Goal: Task Accomplishment & Management: Complete application form

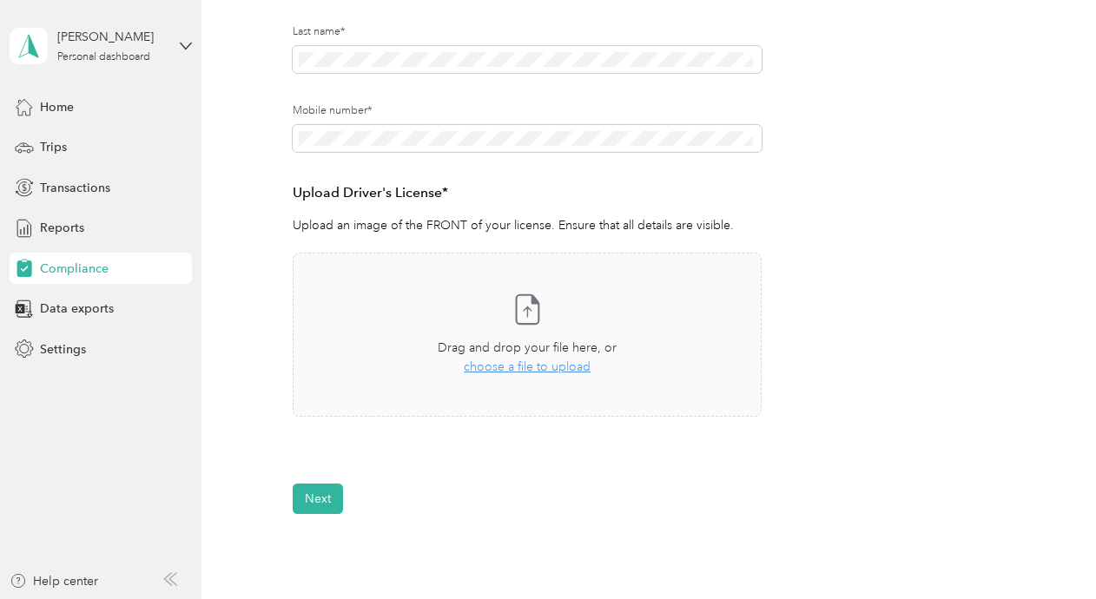
scroll to position [327, 0]
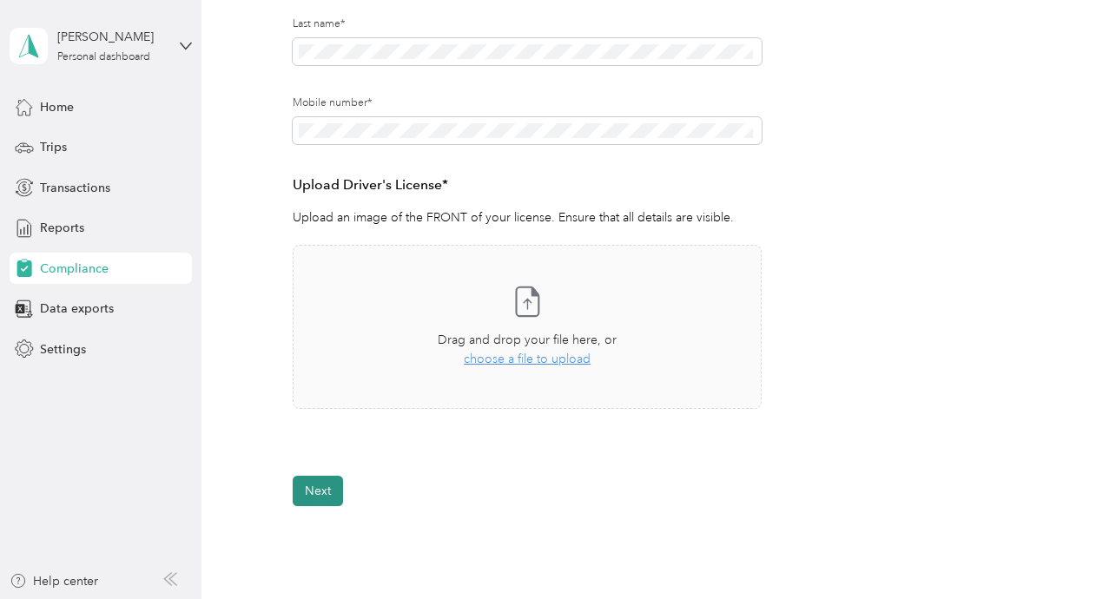
click at [314, 491] on button "Next" at bounding box center [318, 491] width 50 height 30
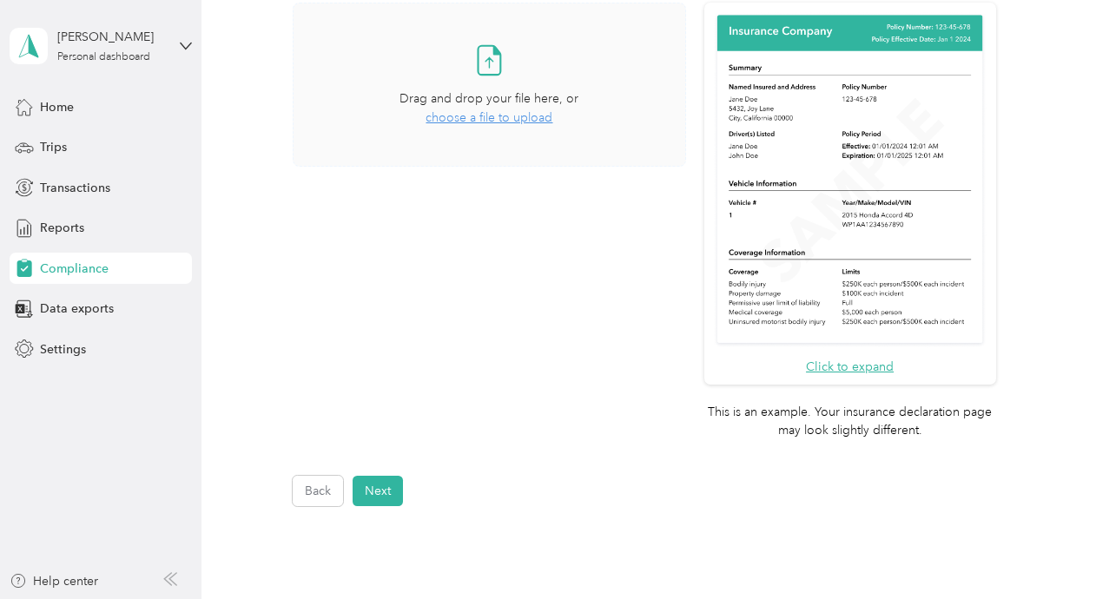
click at [445, 123] on span "choose a file to upload" at bounding box center [489, 117] width 127 height 15
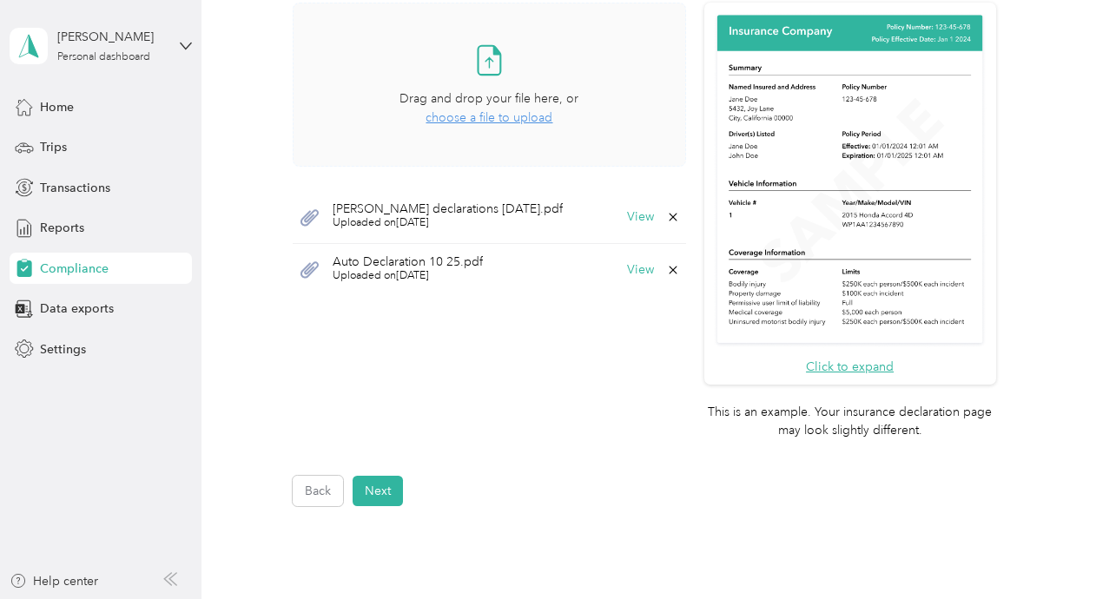
click at [363, 210] on span "[PERSON_NAME] declarations [DATE].pdf" at bounding box center [448, 209] width 230 height 12
click at [633, 215] on button "View" at bounding box center [640, 217] width 27 height 12
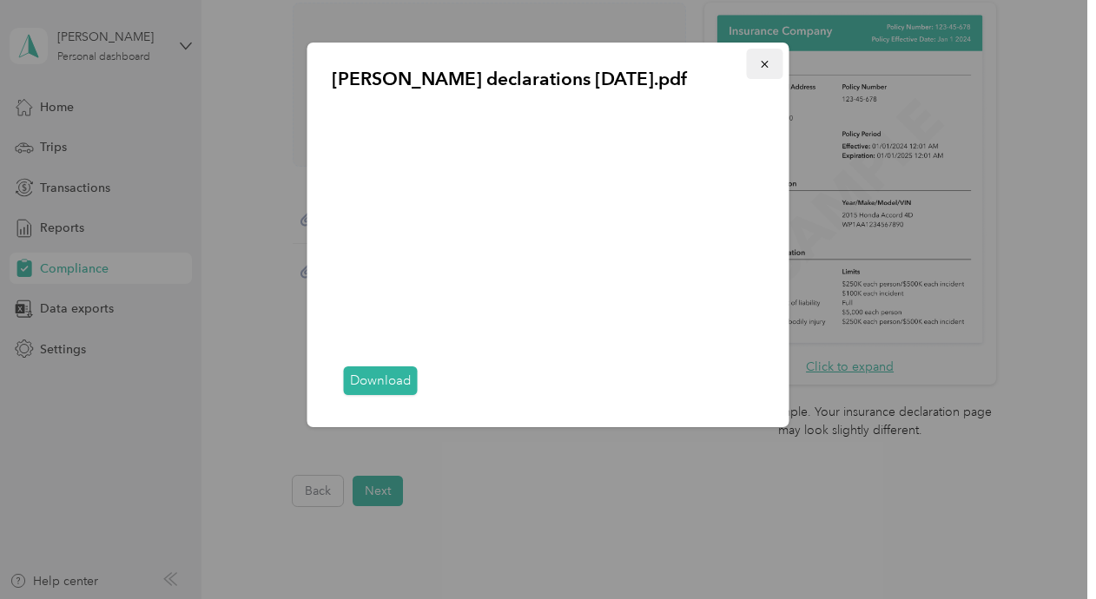
click at [765, 66] on icon "button" at bounding box center [764, 64] width 7 height 7
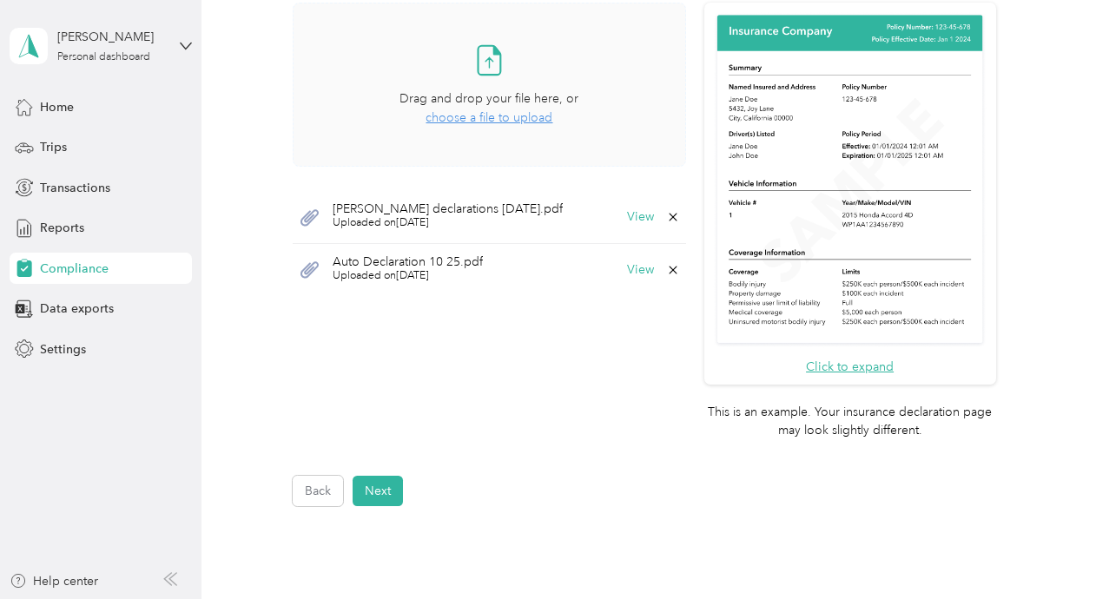
click at [669, 268] on icon at bounding box center [673, 270] width 8 height 8
click at [622, 278] on button "Yes" at bounding box center [625, 281] width 34 height 28
click at [380, 492] on button "Next" at bounding box center [378, 491] width 50 height 30
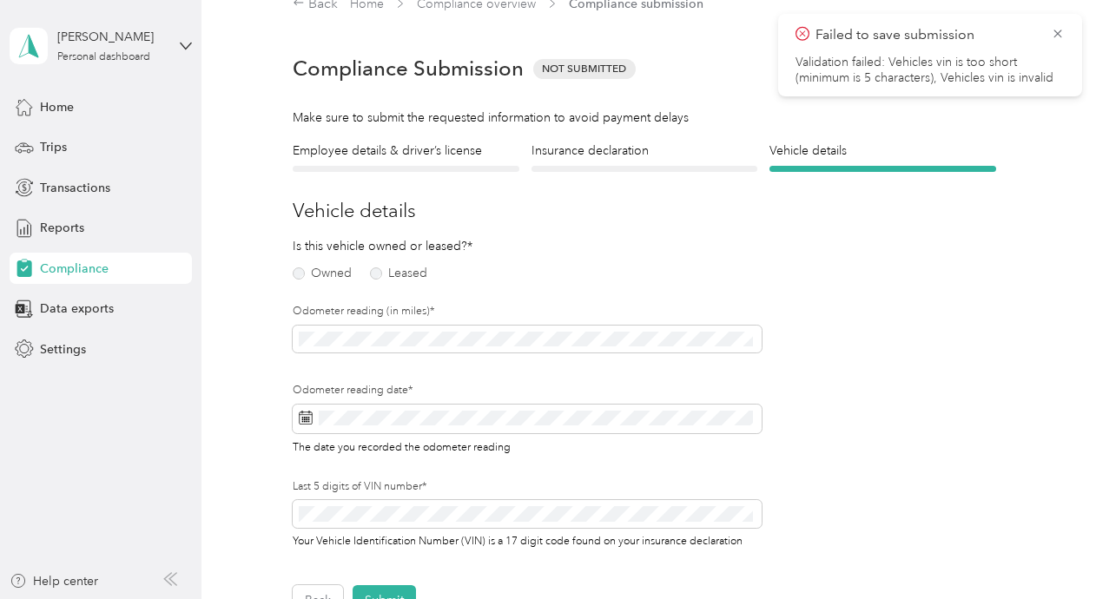
scroll to position [21, 0]
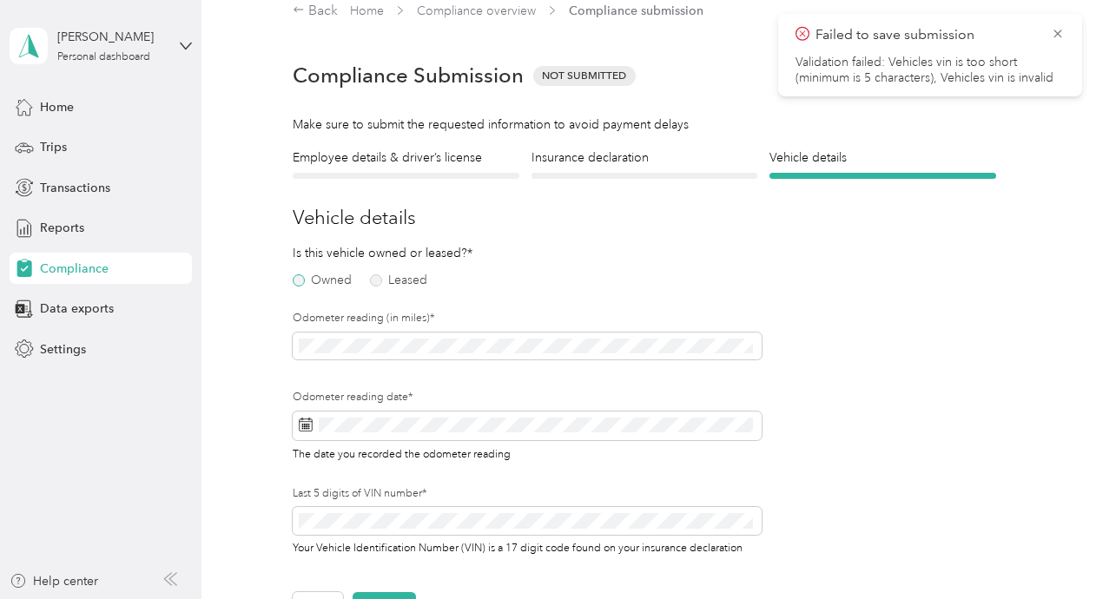
click at [295, 281] on label "Owned" at bounding box center [322, 281] width 59 height 12
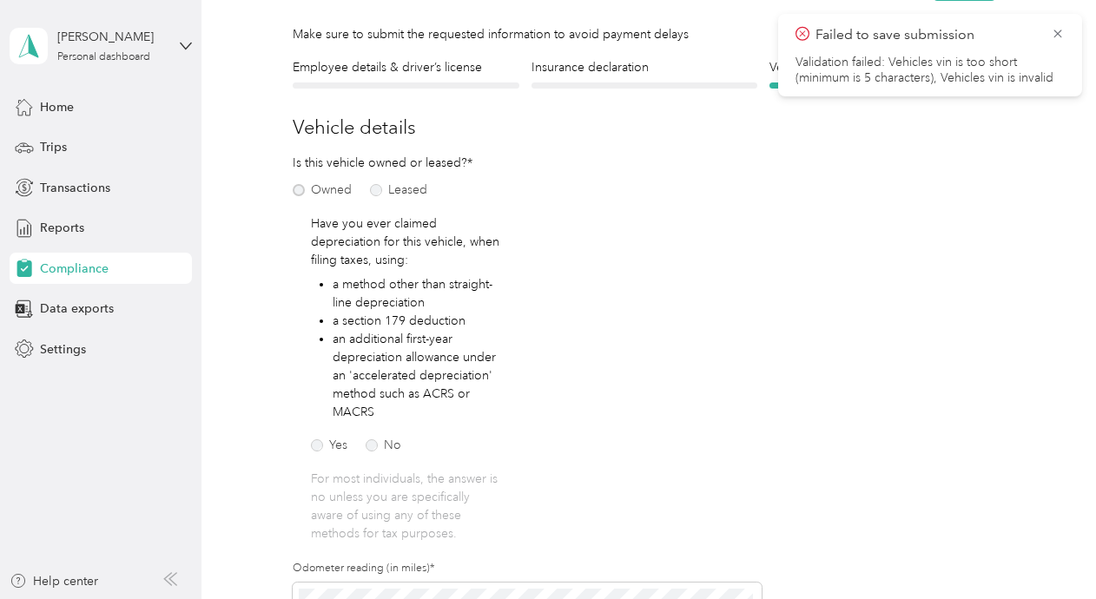
scroll to position [113, 0]
click at [373, 438] on label "No" at bounding box center [384, 444] width 36 height 12
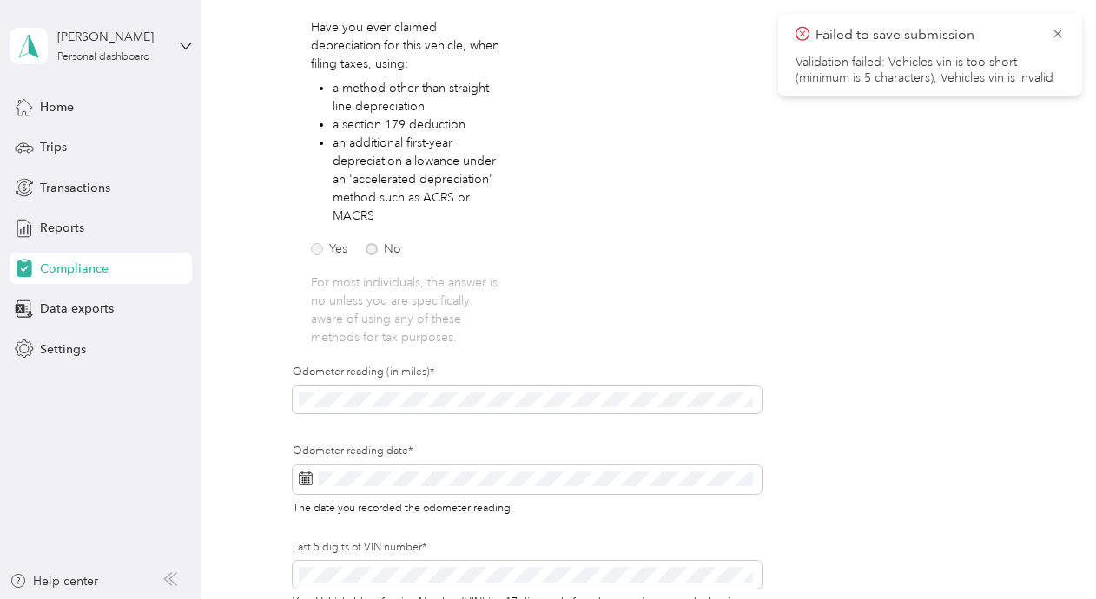
scroll to position [318, 0]
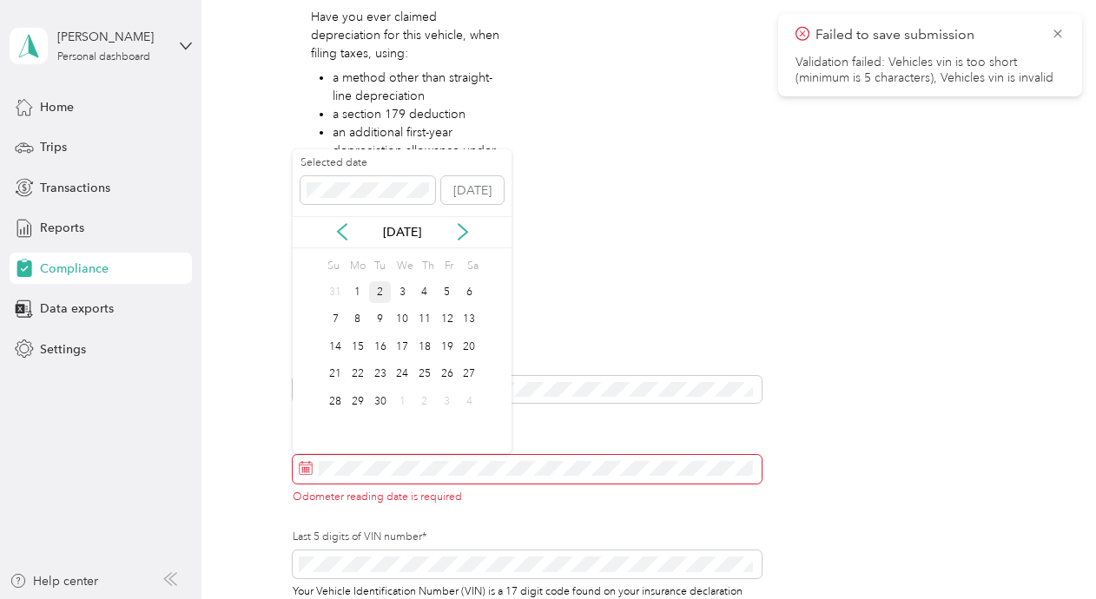
click at [384, 291] on div "2" at bounding box center [380, 292] width 23 height 22
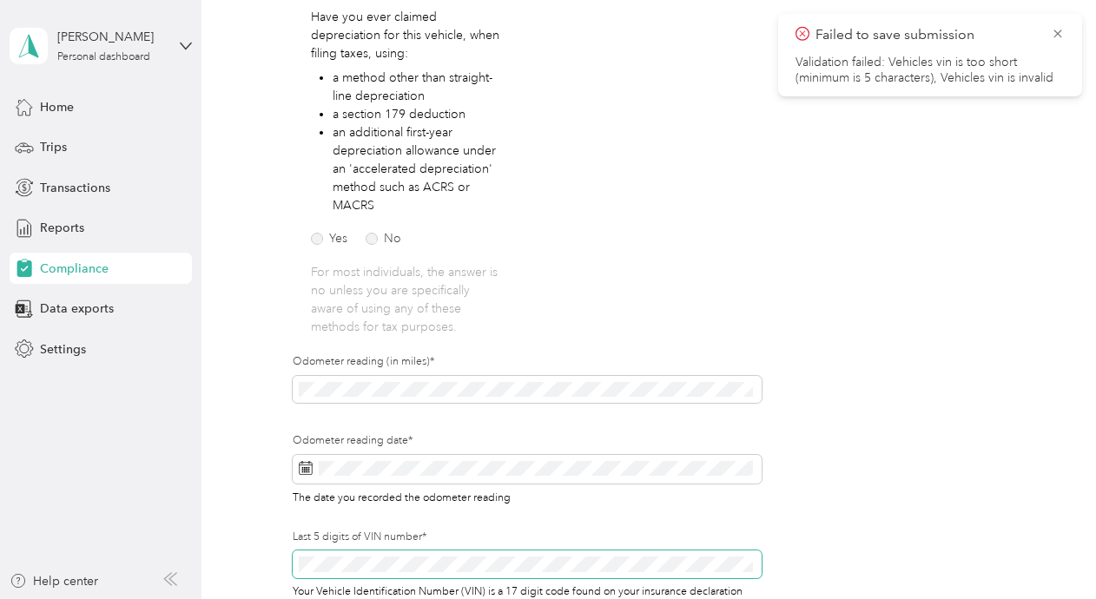
scroll to position [497, 0]
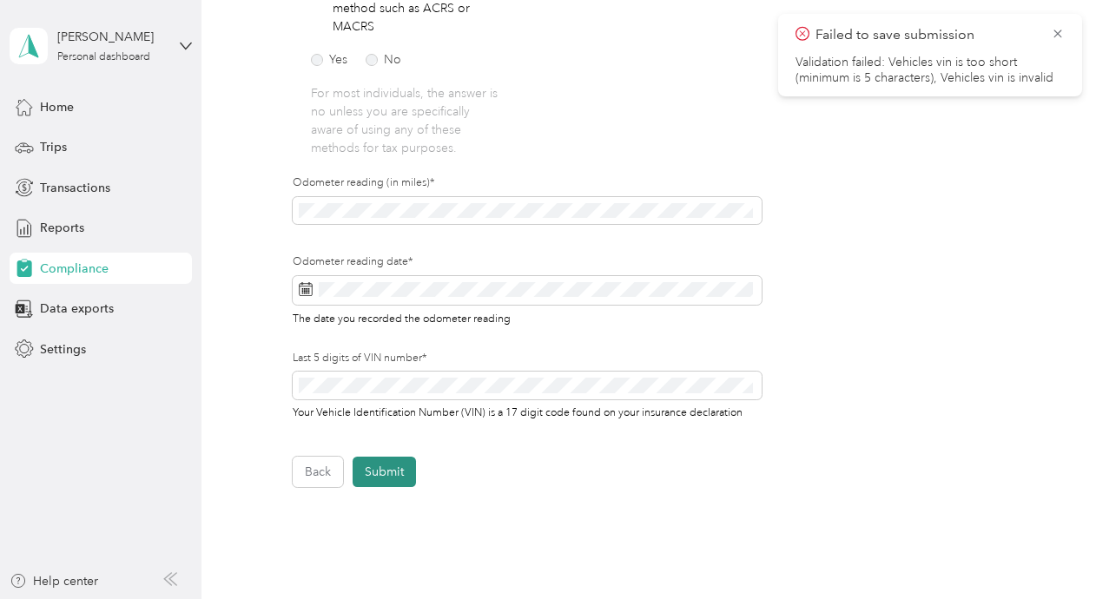
click at [385, 466] on button "Submit" at bounding box center [384, 472] width 63 height 30
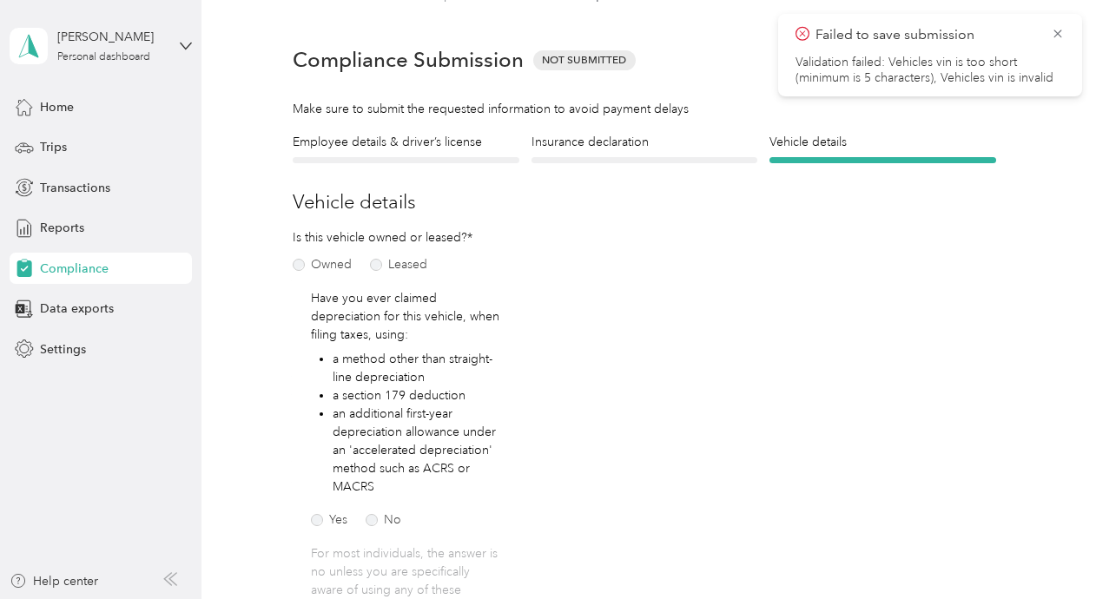
scroll to position [21, 0]
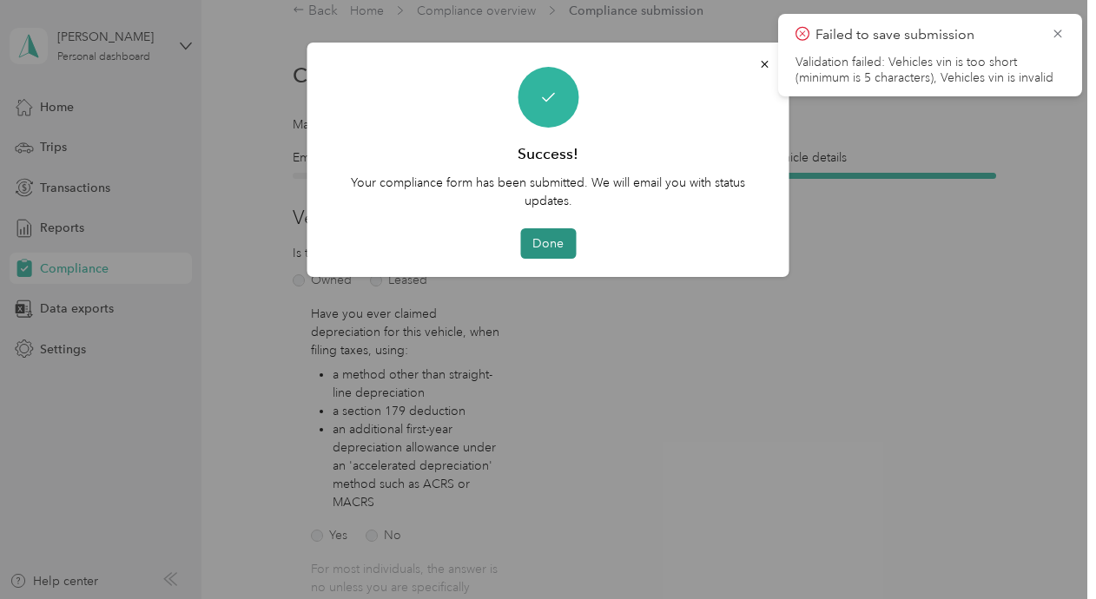
click at [544, 241] on button "Done" at bounding box center [548, 243] width 56 height 30
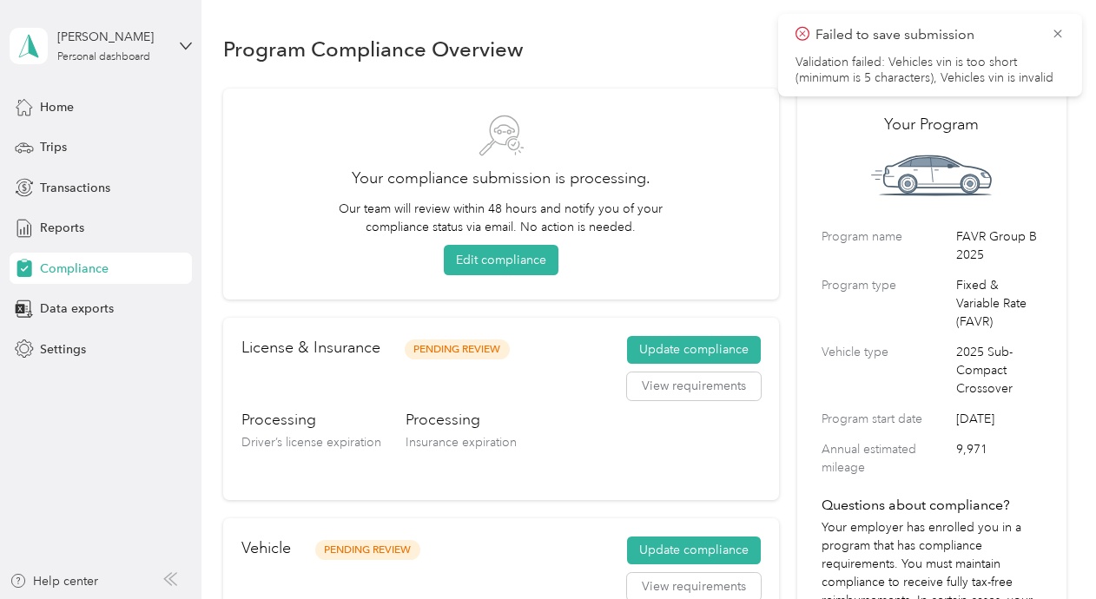
click at [44, 271] on span "Compliance" at bounding box center [74, 269] width 69 height 18
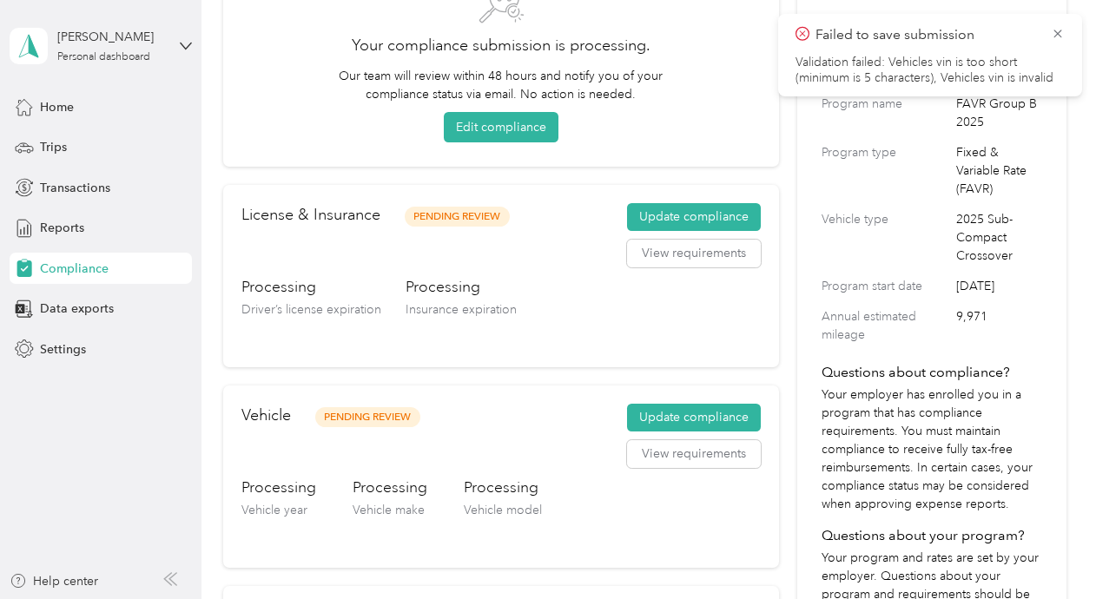
scroll to position [139, 0]
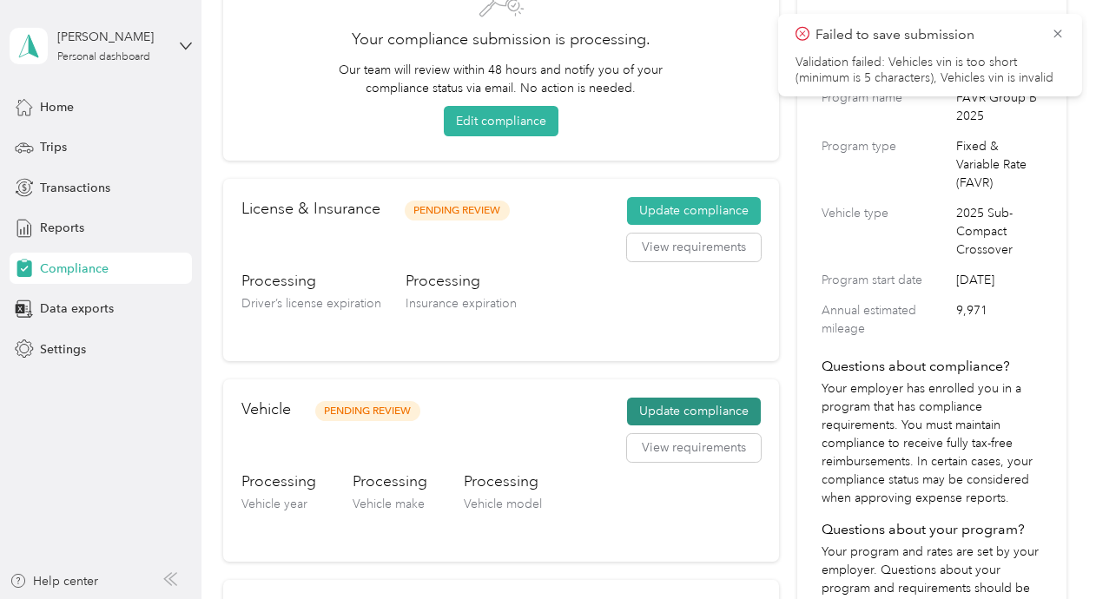
click at [639, 412] on button "Update compliance" at bounding box center [694, 412] width 134 height 28
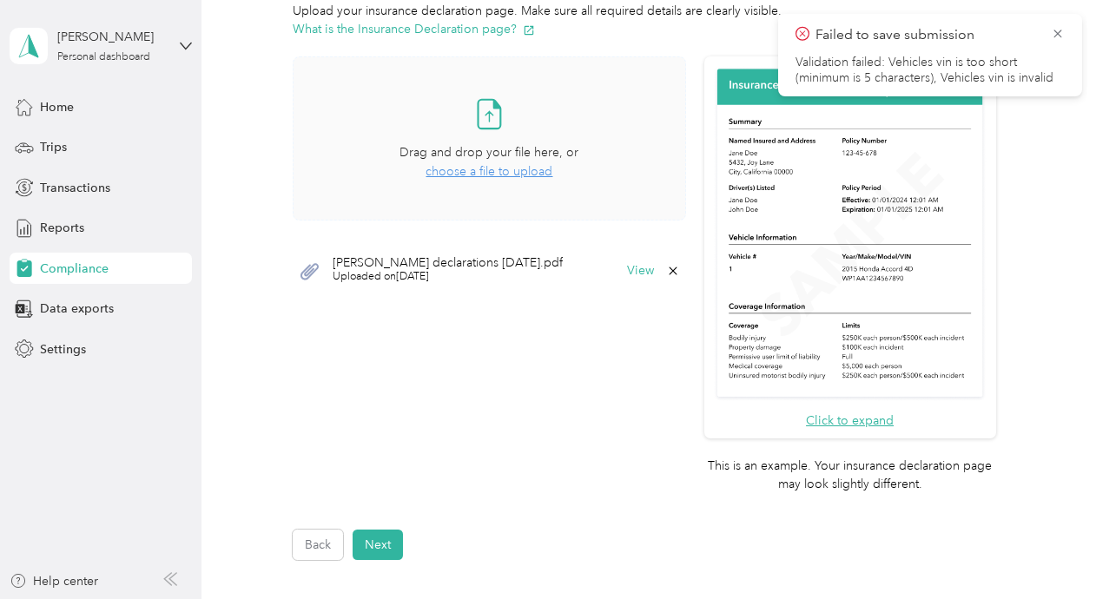
scroll to position [651, 0]
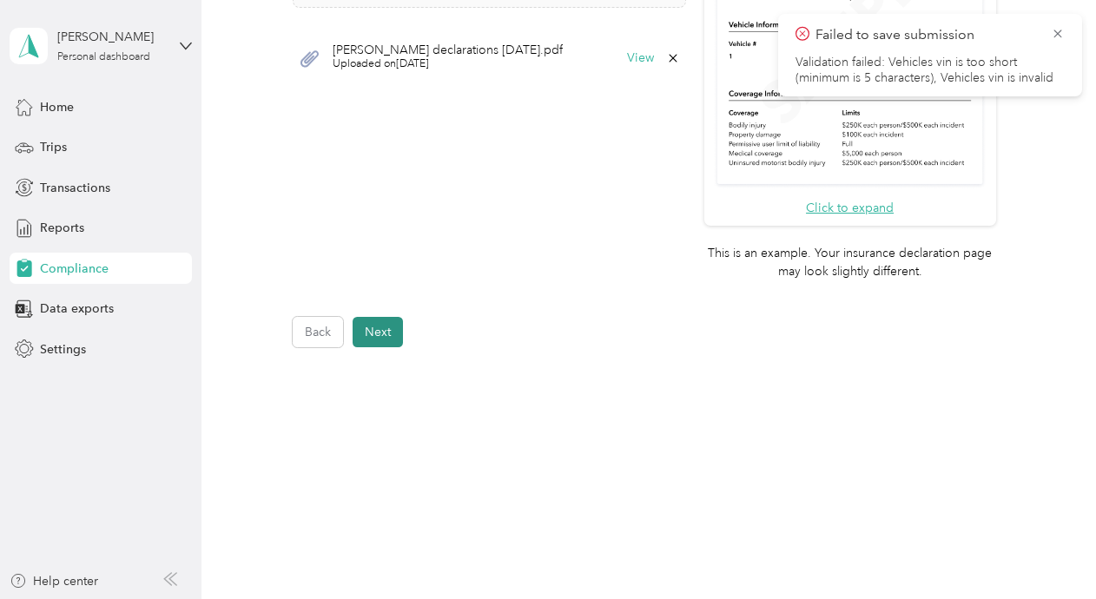
click at [380, 332] on button "Next" at bounding box center [378, 332] width 50 height 30
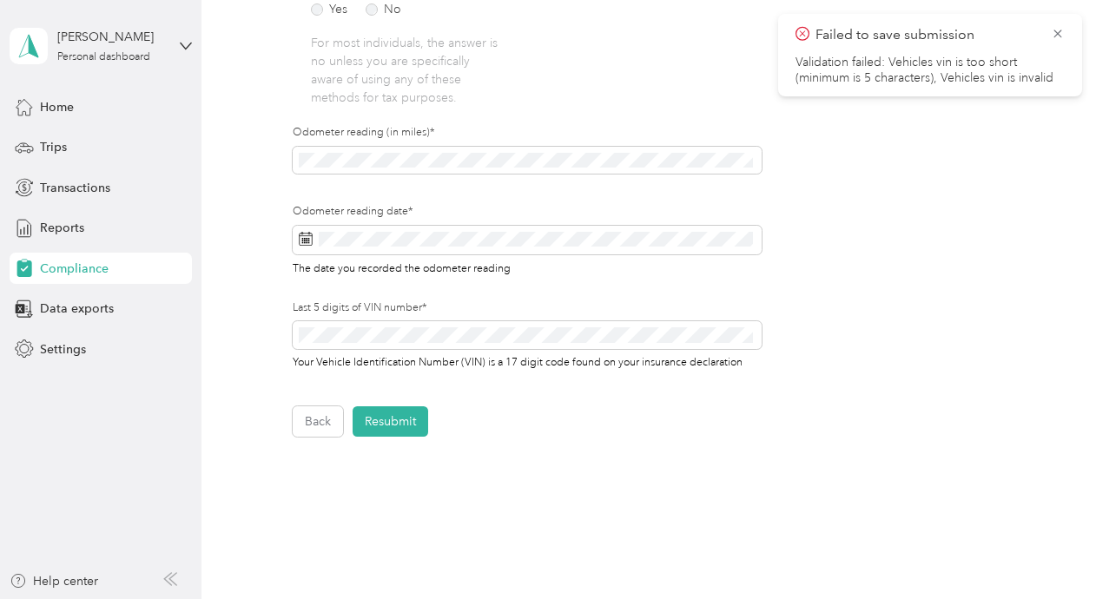
scroll to position [638, 0]
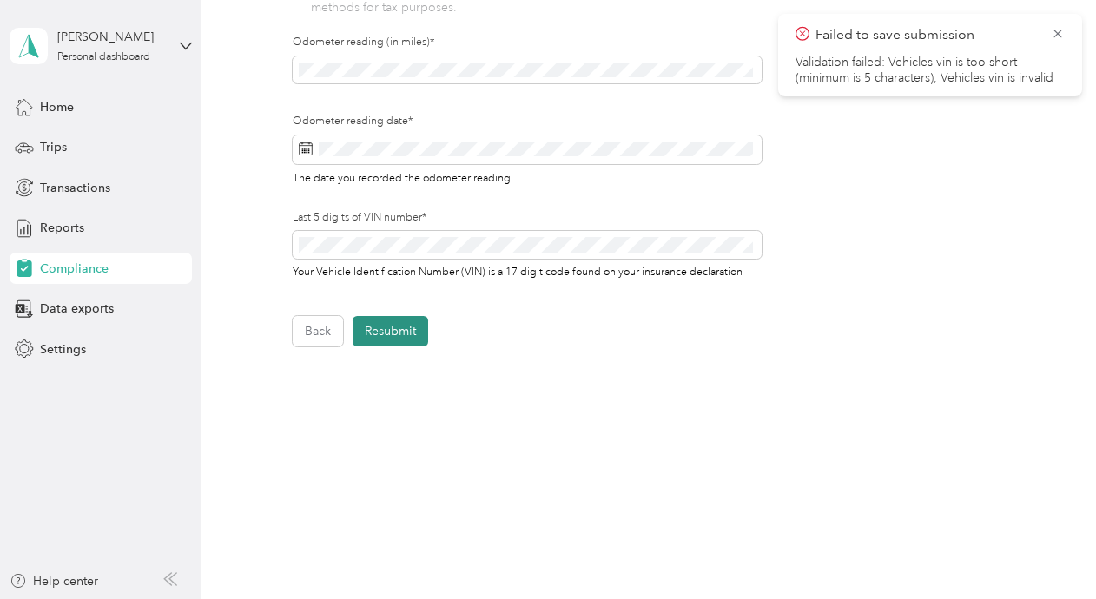
click at [411, 334] on button "Resubmit" at bounding box center [391, 331] width 76 height 30
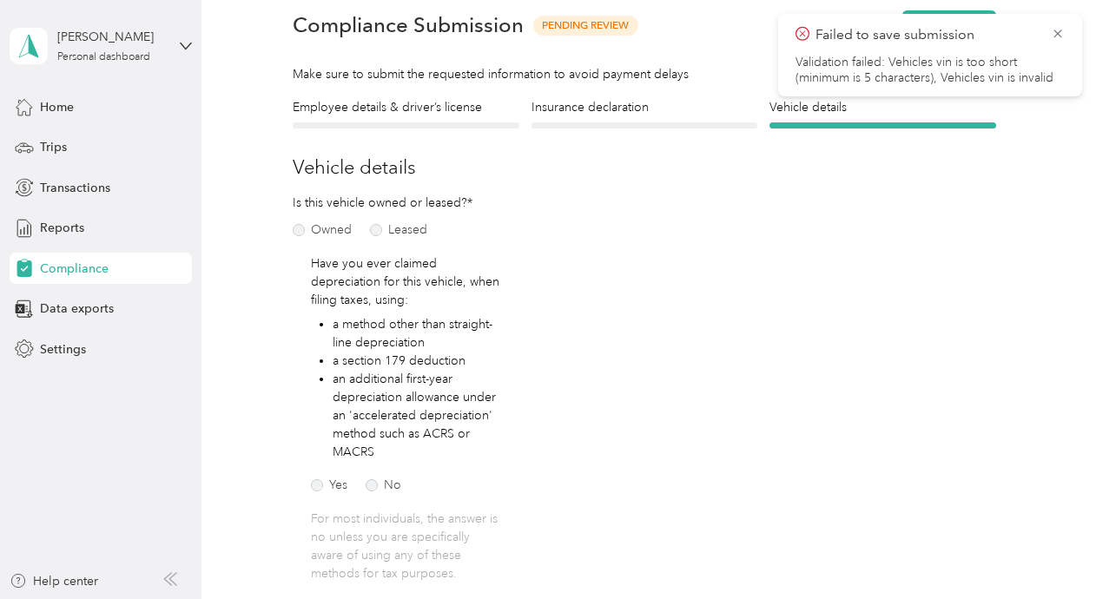
scroll to position [21, 0]
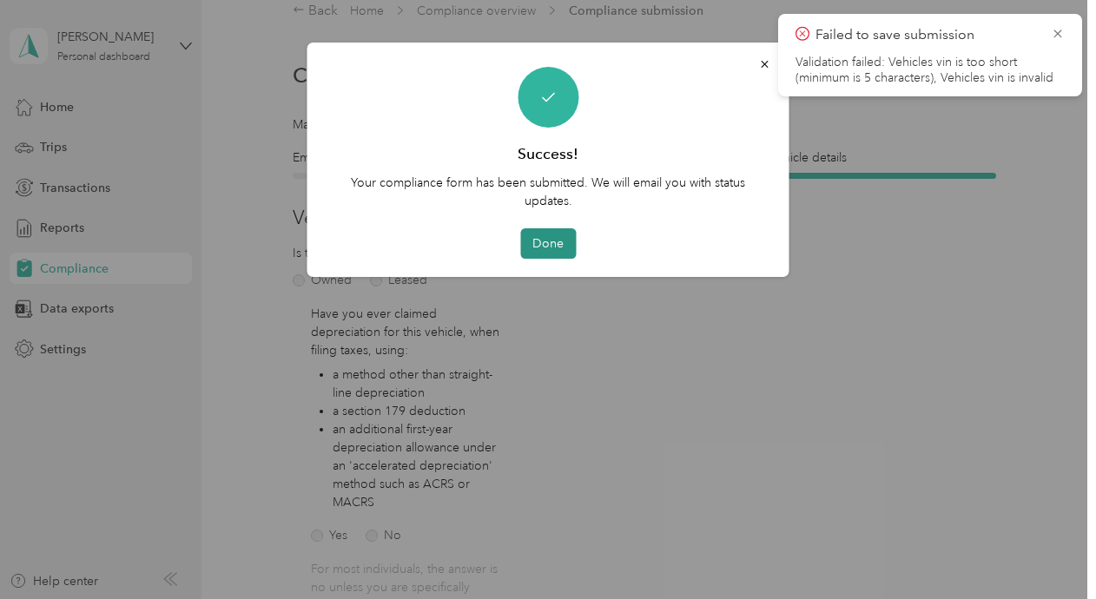
click at [546, 245] on button "Done" at bounding box center [548, 243] width 56 height 30
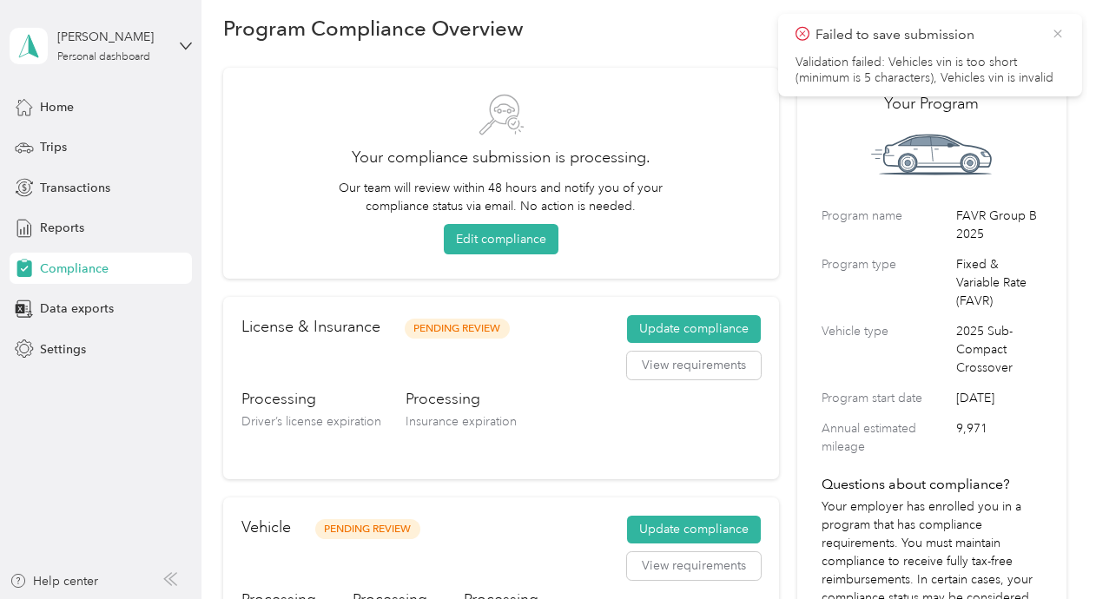
click at [1058, 36] on icon at bounding box center [1058, 34] width 14 height 16
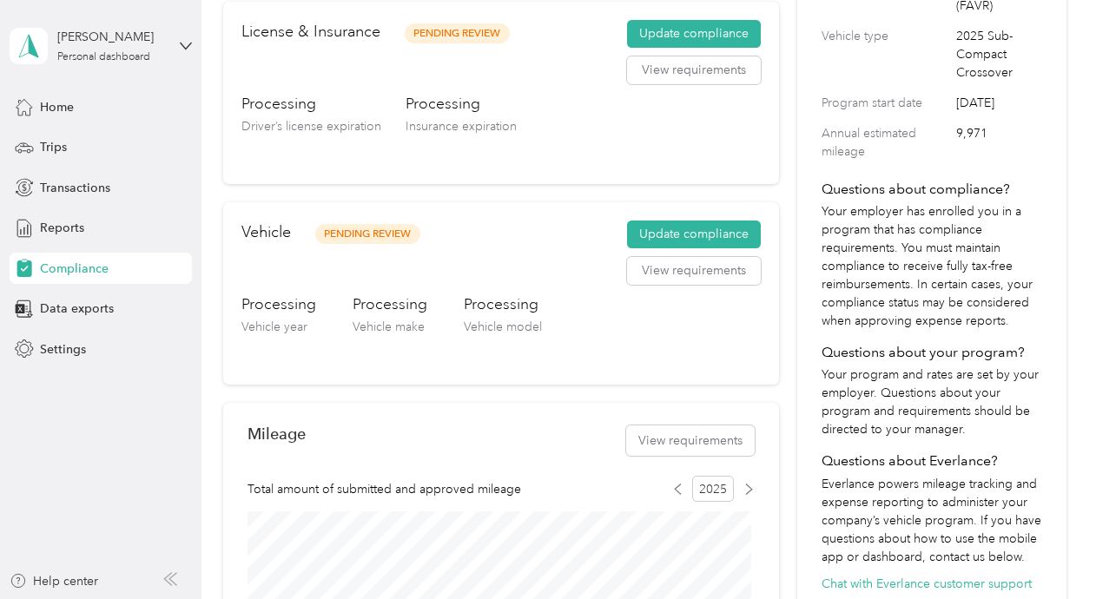
scroll to position [316, 0]
click at [290, 321] on span "Vehicle year" at bounding box center [274, 327] width 66 height 15
click at [302, 310] on h3 "Processing" at bounding box center [278, 305] width 75 height 22
click at [382, 301] on h3 "Processing" at bounding box center [390, 305] width 75 height 22
click at [495, 316] on div "Processing Vehicle model" at bounding box center [503, 330] width 78 height 73
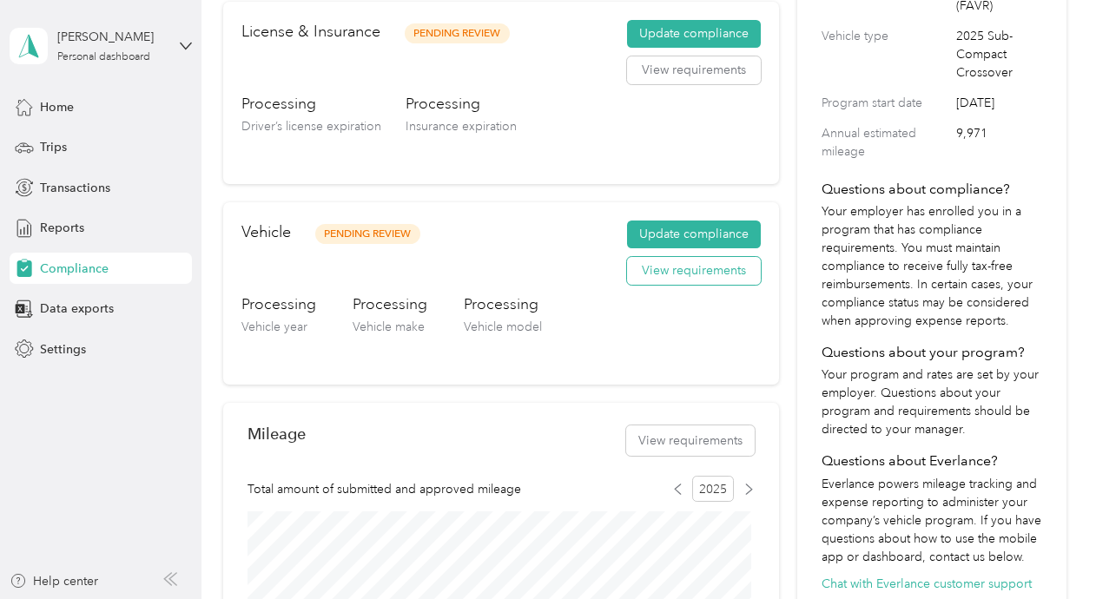
click at [649, 268] on button "View requirements" at bounding box center [694, 271] width 134 height 28
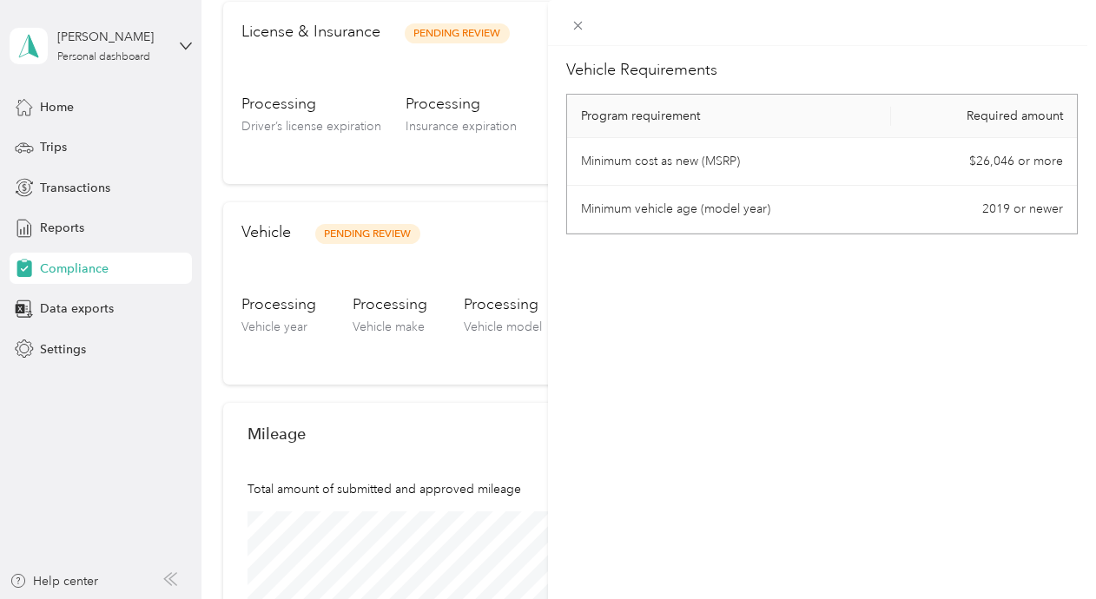
click at [476, 261] on div "Vehicle Requirements Program requirement Required amount Minimum cost as new (M…" at bounding box center [548, 299] width 1096 height 599
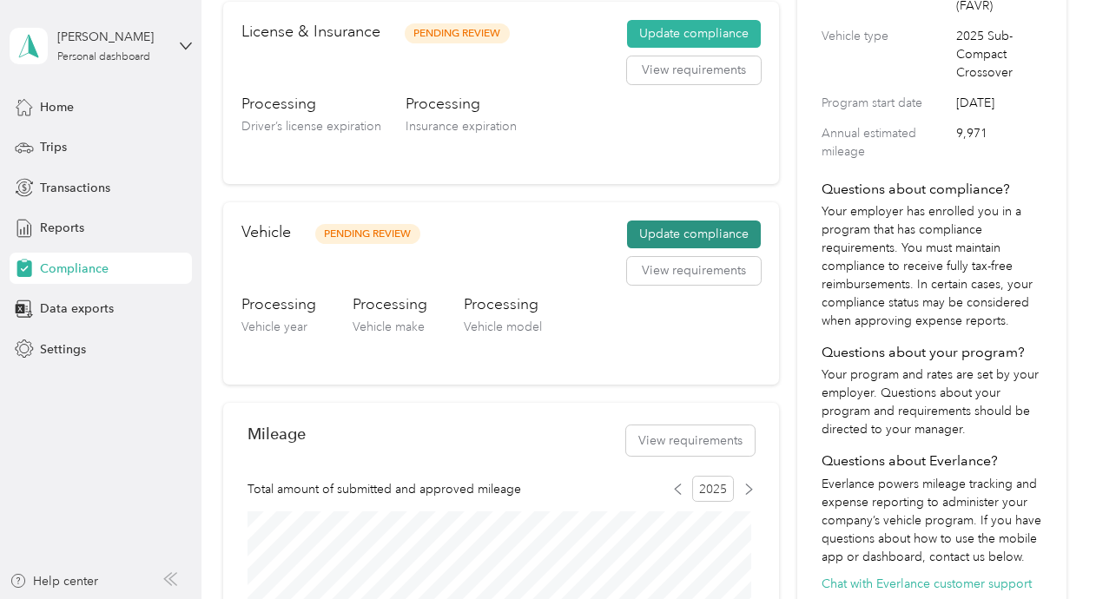
click at [645, 229] on button "Update compliance" at bounding box center [694, 235] width 134 height 28
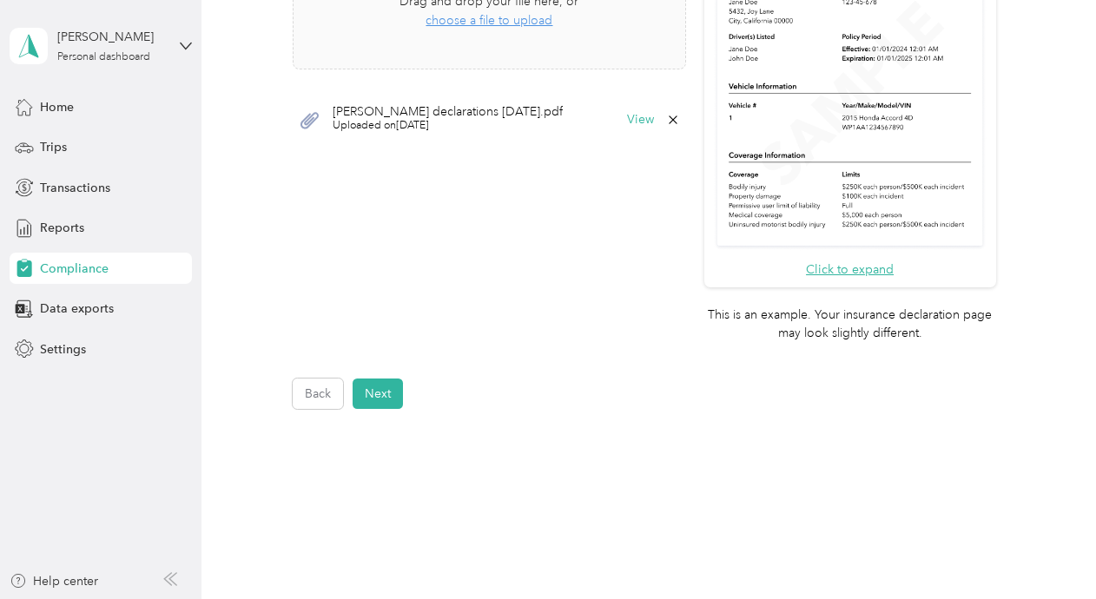
scroll to position [591, 0]
drag, startPoint x: 412, startPoint y: 246, endPoint x: 399, endPoint y: 252, distance: 14.4
click at [399, 252] on div "Take a photo or choose a photo from your library Drag and drop your file here, …" at bounding box center [489, 125] width 393 height 443
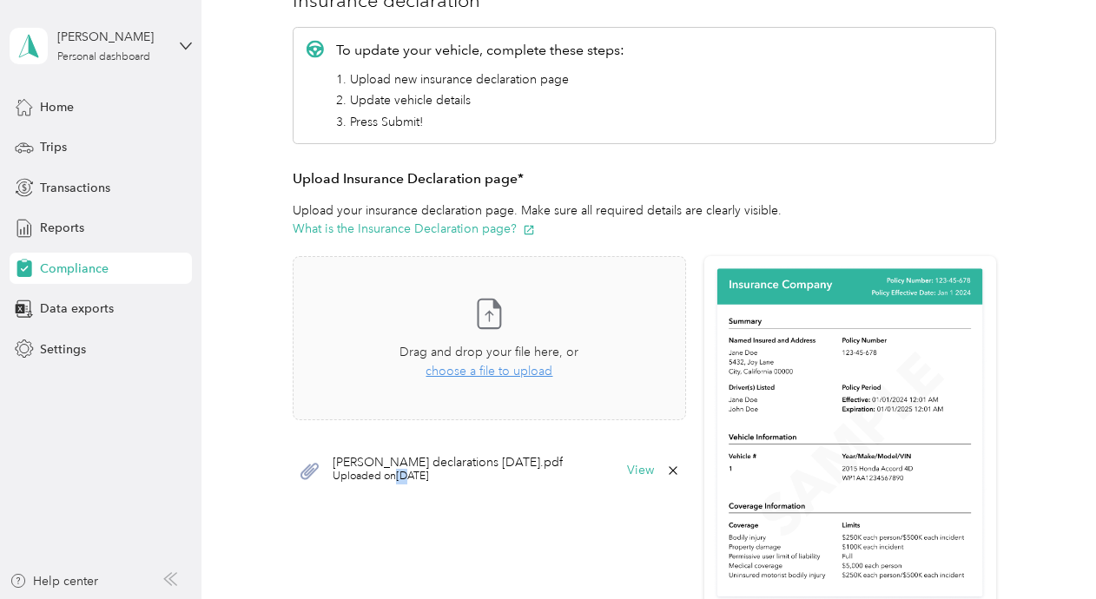
scroll to position [215, 0]
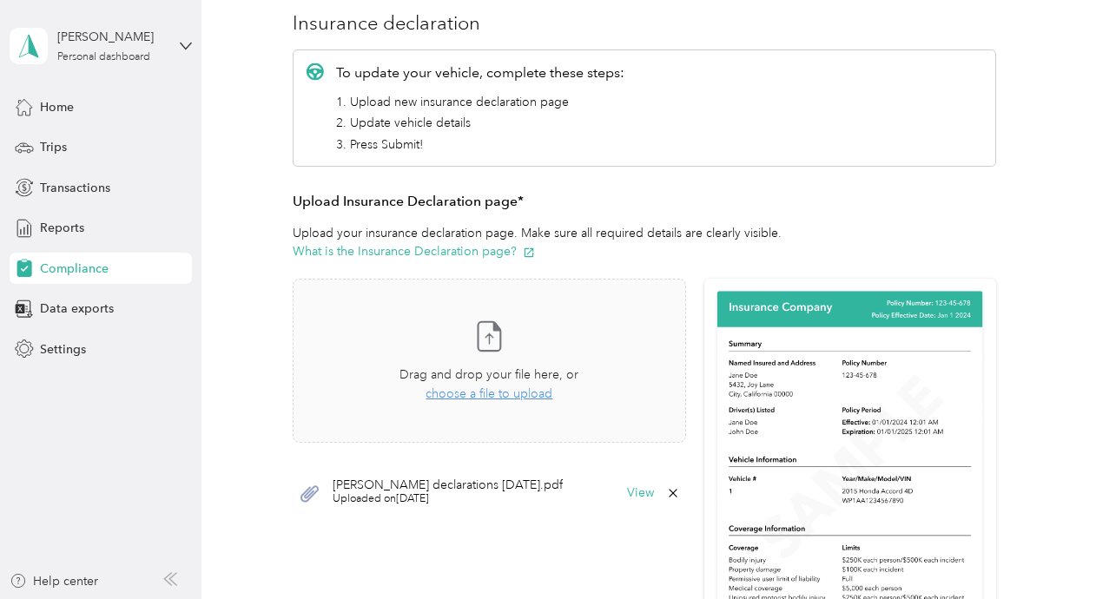
drag, startPoint x: 694, startPoint y: 375, endPoint x: 690, endPoint y: 421, distance: 46.2
click at [690, 421] on div "Click to expand This is an example. Your insurance declaration page may look sl…" at bounding box center [644, 506] width 703 height 455
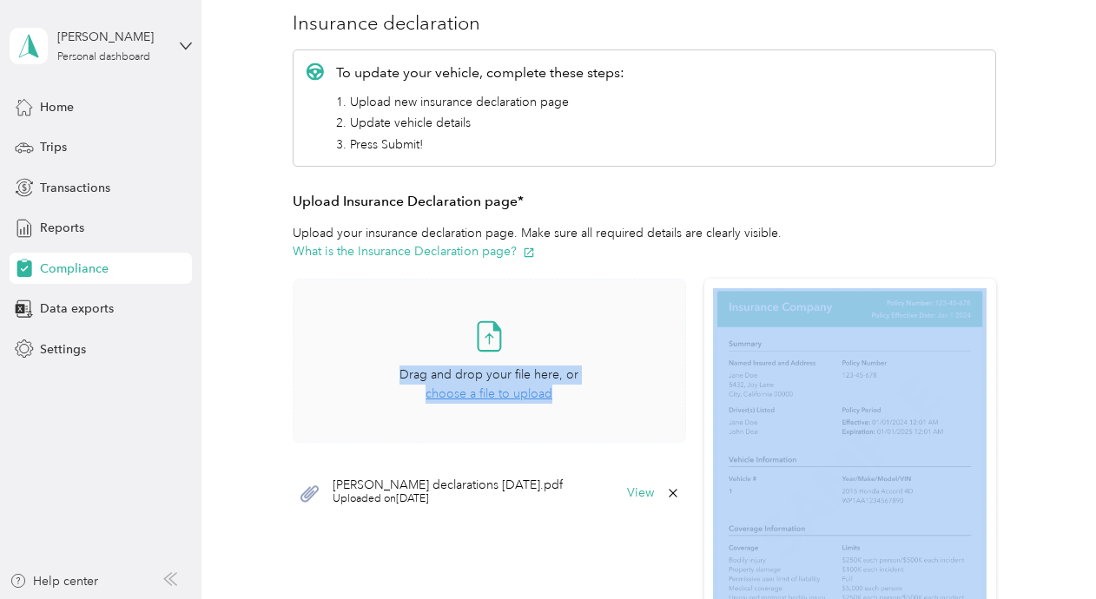
click at [563, 301] on div "Take a photo or choose a photo from your library Drag and drop your file here, …" at bounding box center [489, 361] width 363 height 135
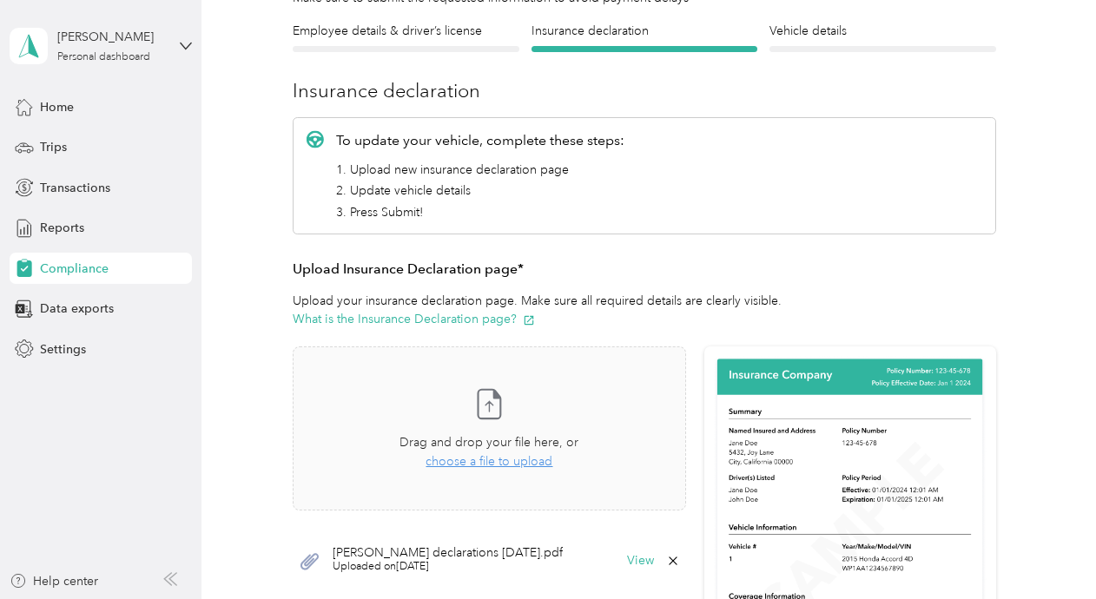
scroll to position [0, 0]
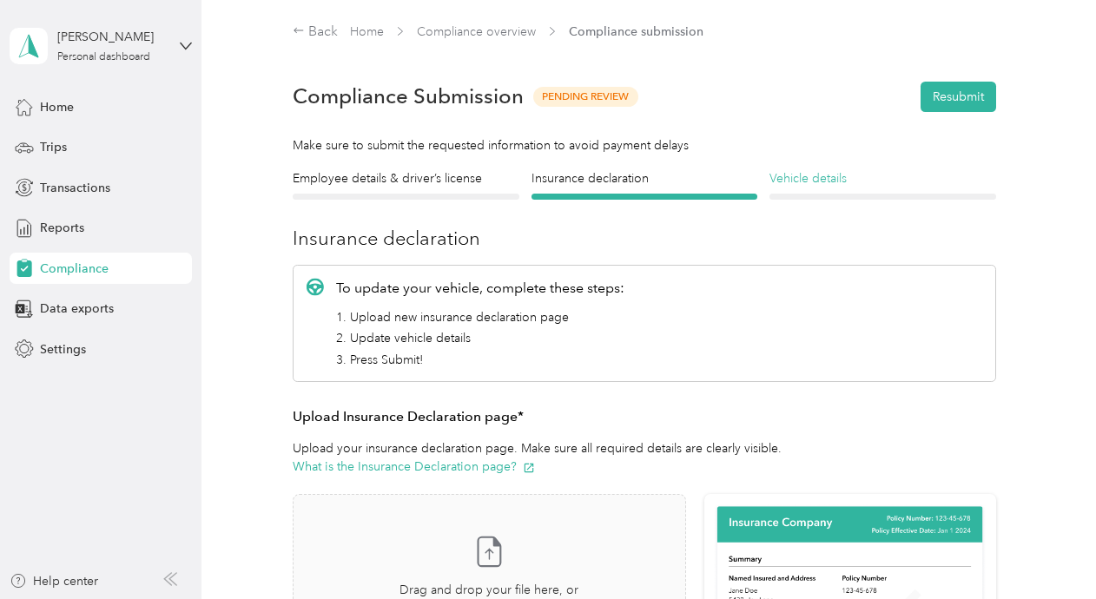
click at [794, 175] on h4 "Vehicle details" at bounding box center [883, 178] width 226 height 18
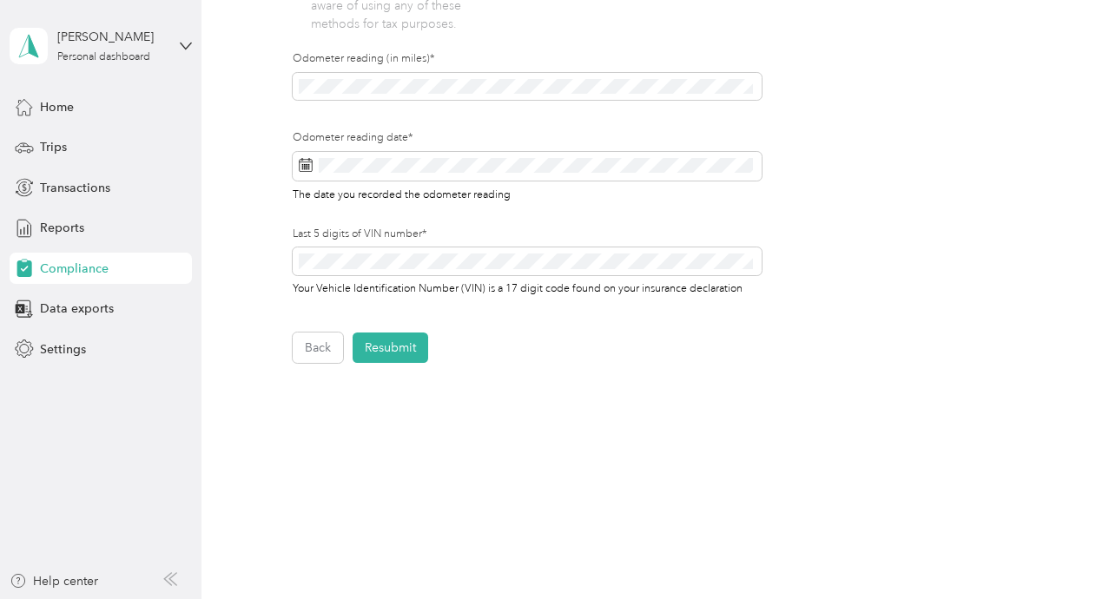
scroll to position [638, 0]
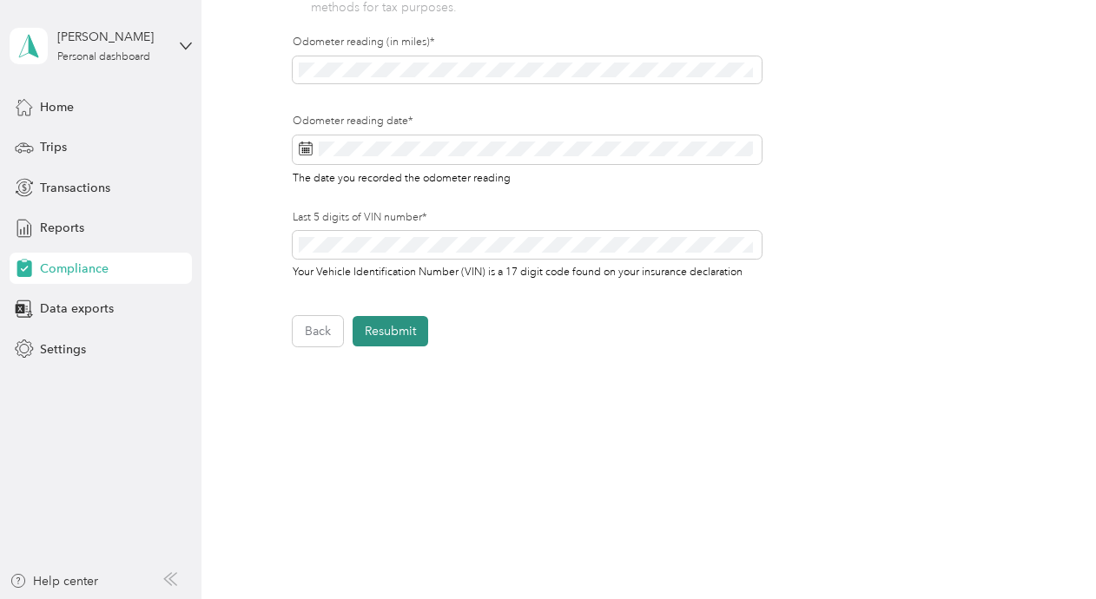
click at [370, 333] on button "Resubmit" at bounding box center [391, 331] width 76 height 30
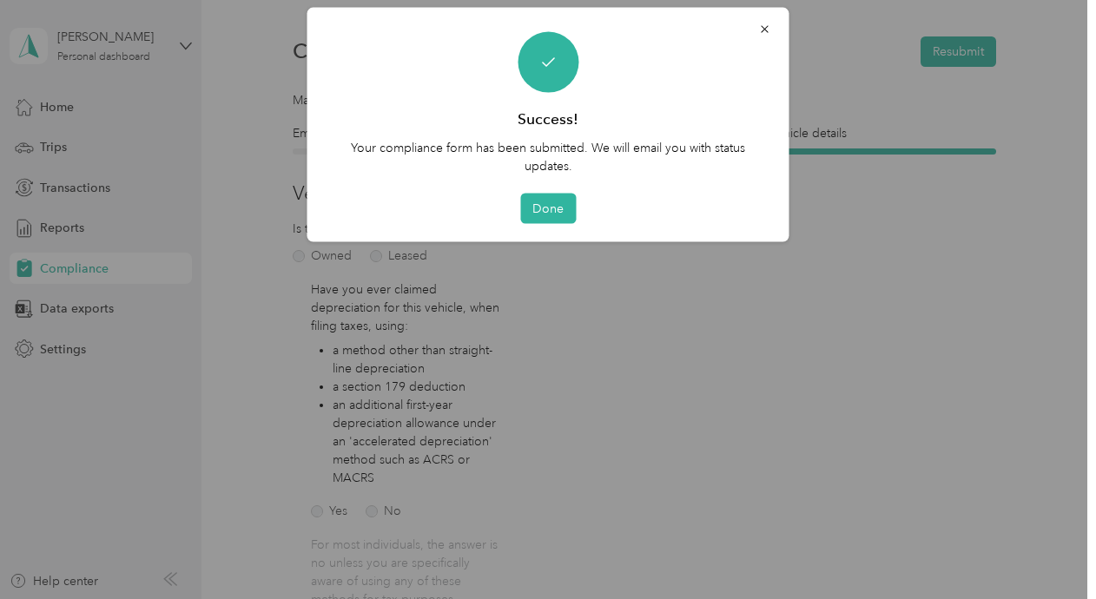
scroll to position [21, 0]
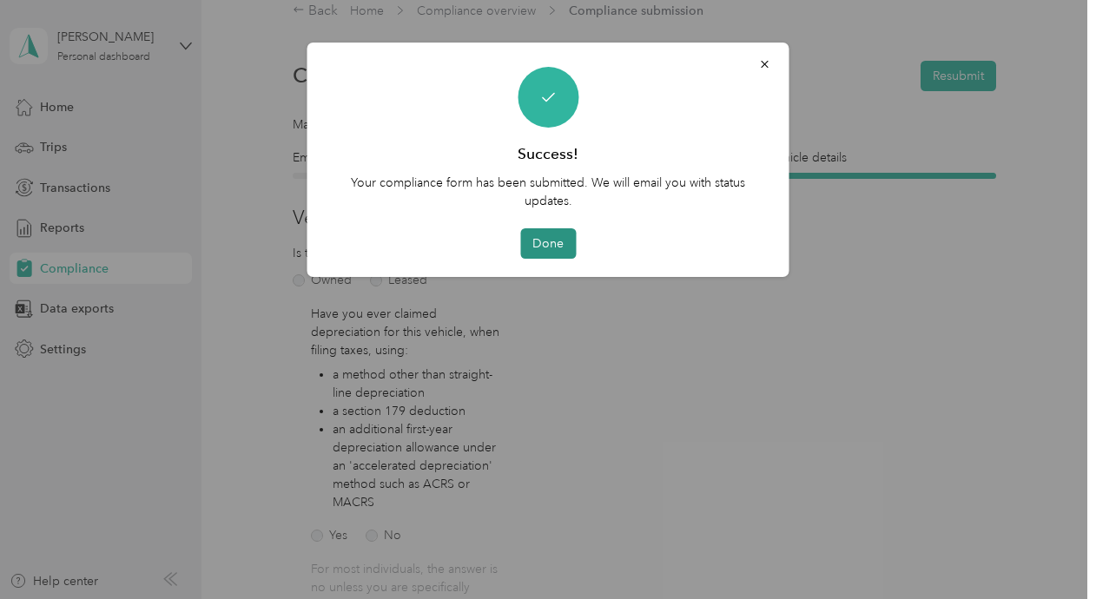
click at [572, 236] on button "Done" at bounding box center [548, 243] width 56 height 30
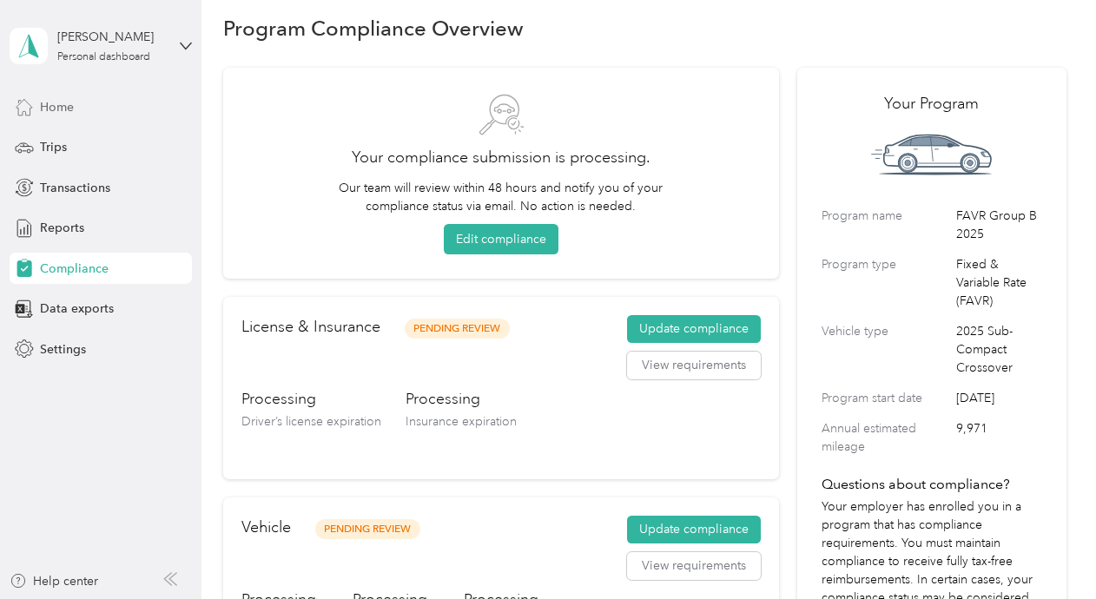
click at [38, 108] on div "Home" at bounding box center [101, 106] width 182 height 31
